Goal: Task Accomplishment & Management: Use online tool/utility

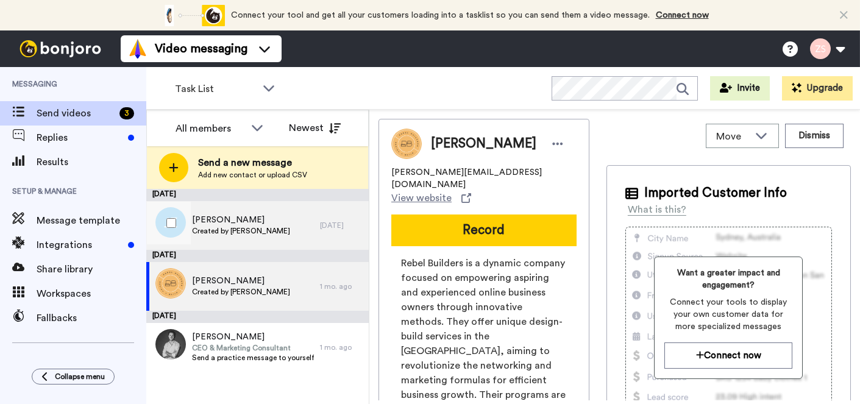
click at [269, 242] on div "James E Flanagan Jr Created by Zachary Spear" at bounding box center [233, 225] width 174 height 49
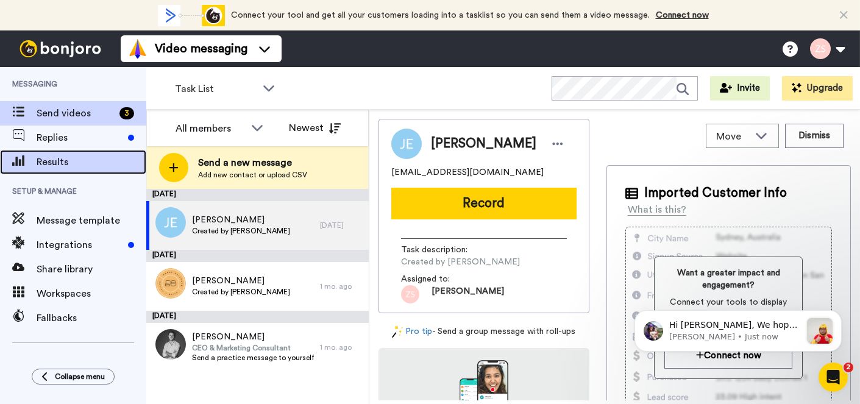
click at [53, 158] on span "Results" at bounding box center [92, 162] width 110 height 15
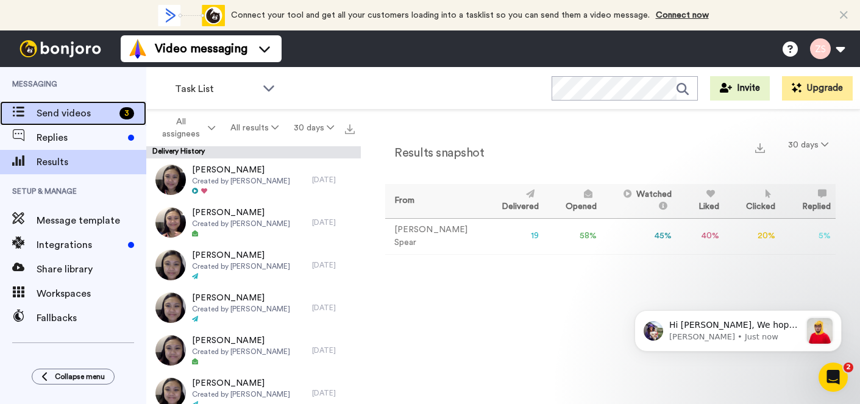
click at [104, 117] on span "Send videos" at bounding box center [76, 113] width 78 height 15
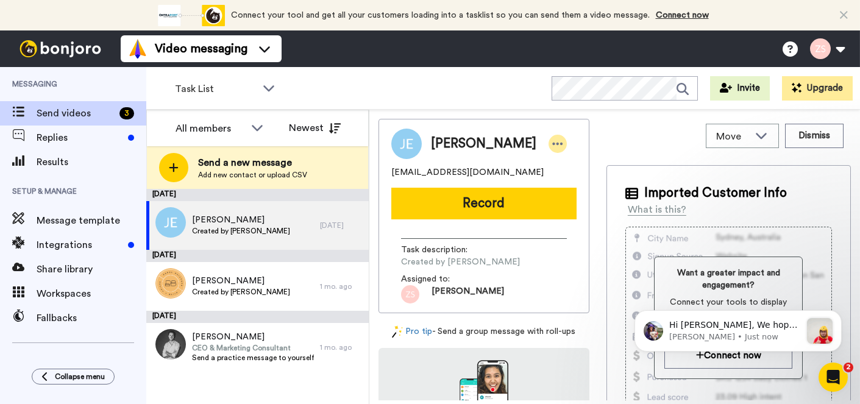
click at [567, 143] on div at bounding box center [558, 144] width 18 height 18
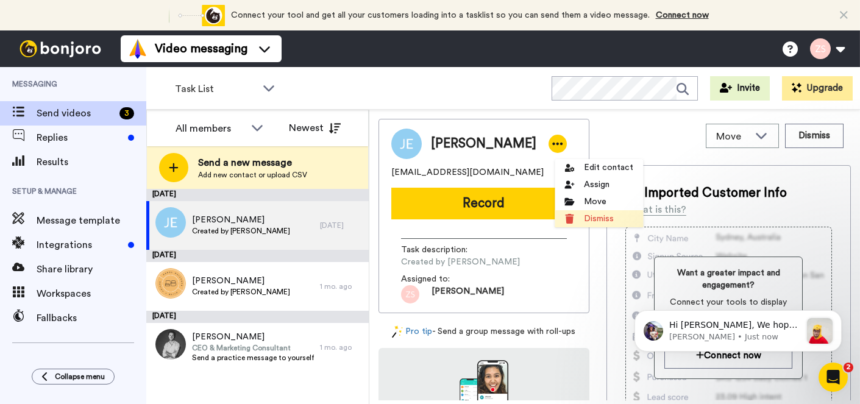
click at [592, 219] on li "Dismiss" at bounding box center [599, 218] width 88 height 17
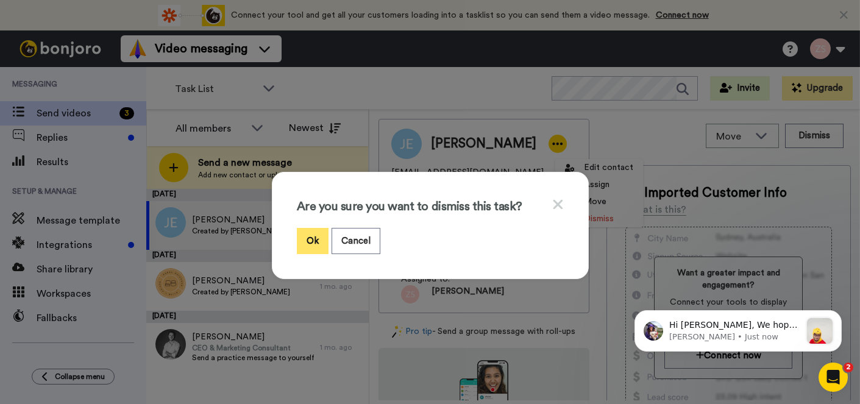
click at [310, 234] on button "Ok" at bounding box center [313, 241] width 32 height 26
